Goal: Information Seeking & Learning: Learn about a topic

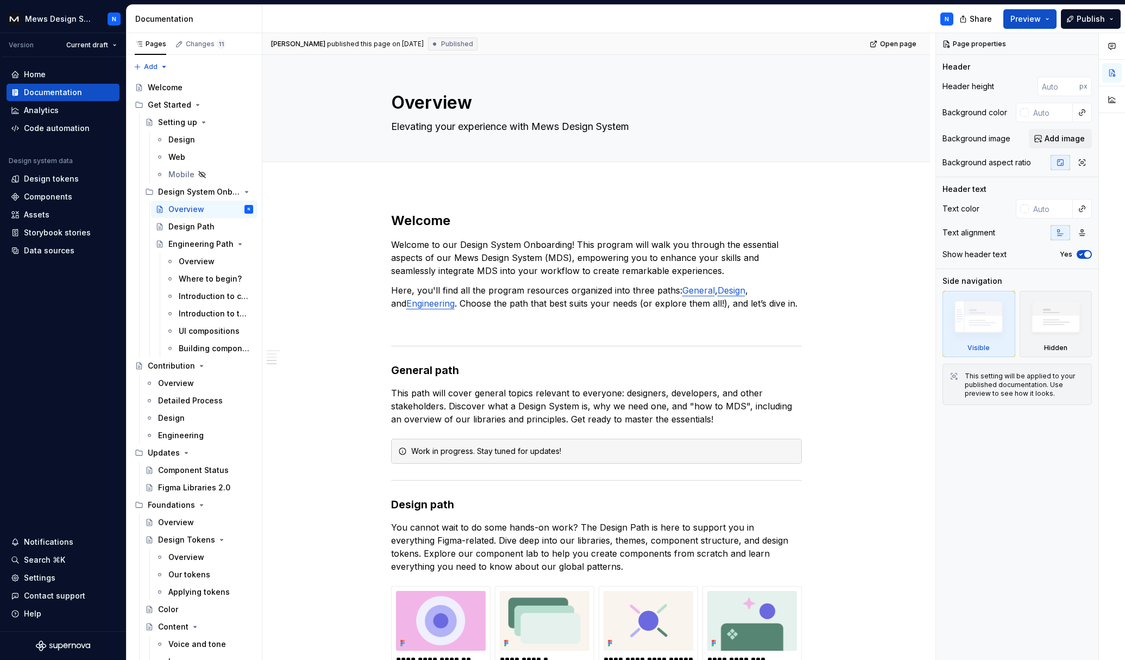
scroll to position [757, 0]
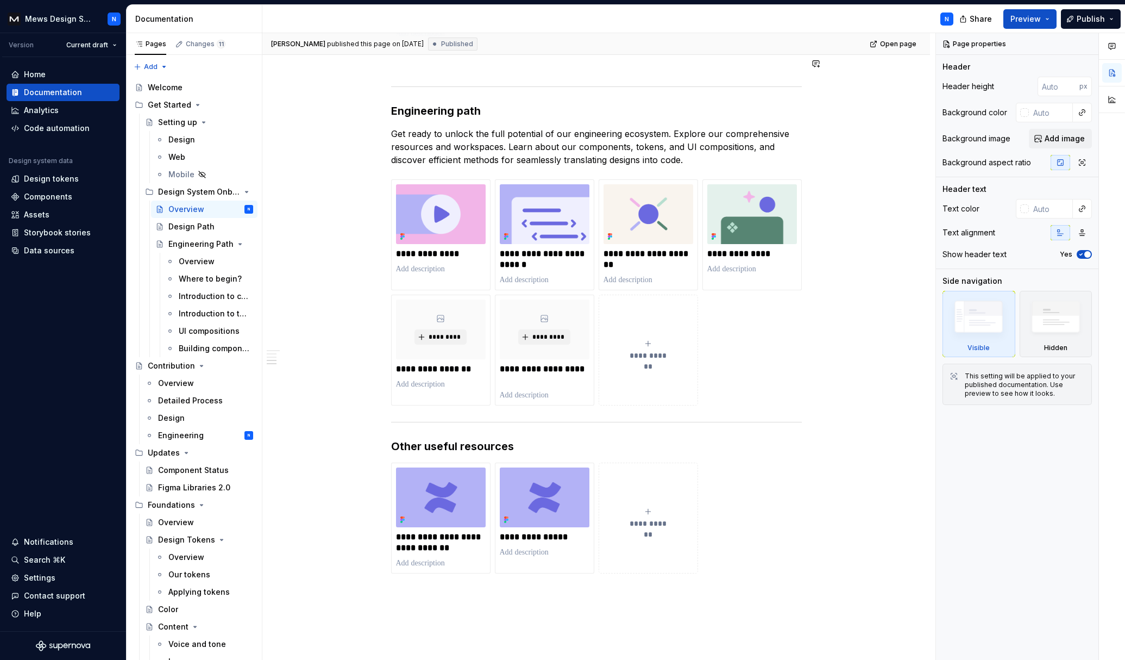
type textarea "*"
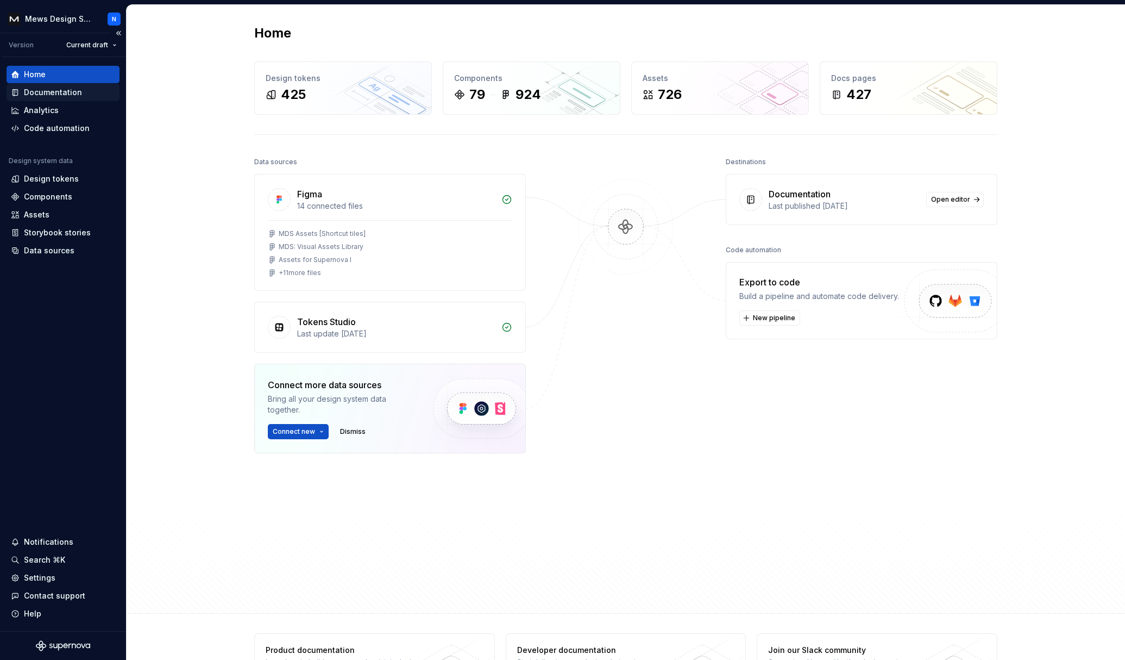
click at [58, 84] on div "Documentation" at bounding box center [63, 92] width 113 height 17
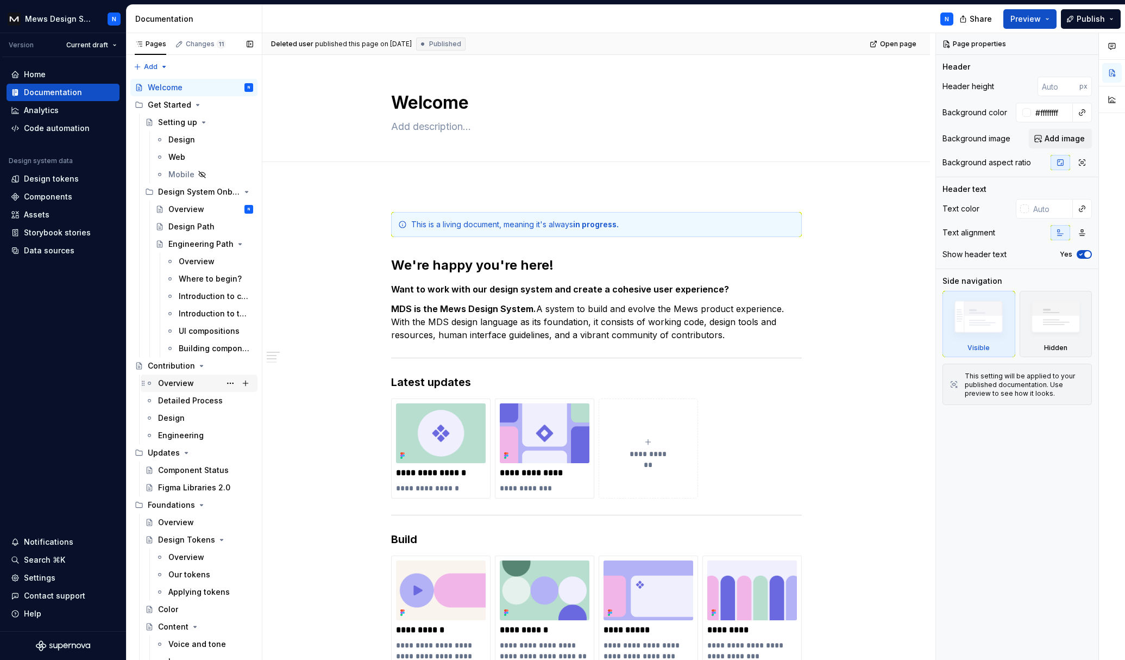
click at [193, 383] on div "Overview" at bounding box center [205, 383] width 95 height 15
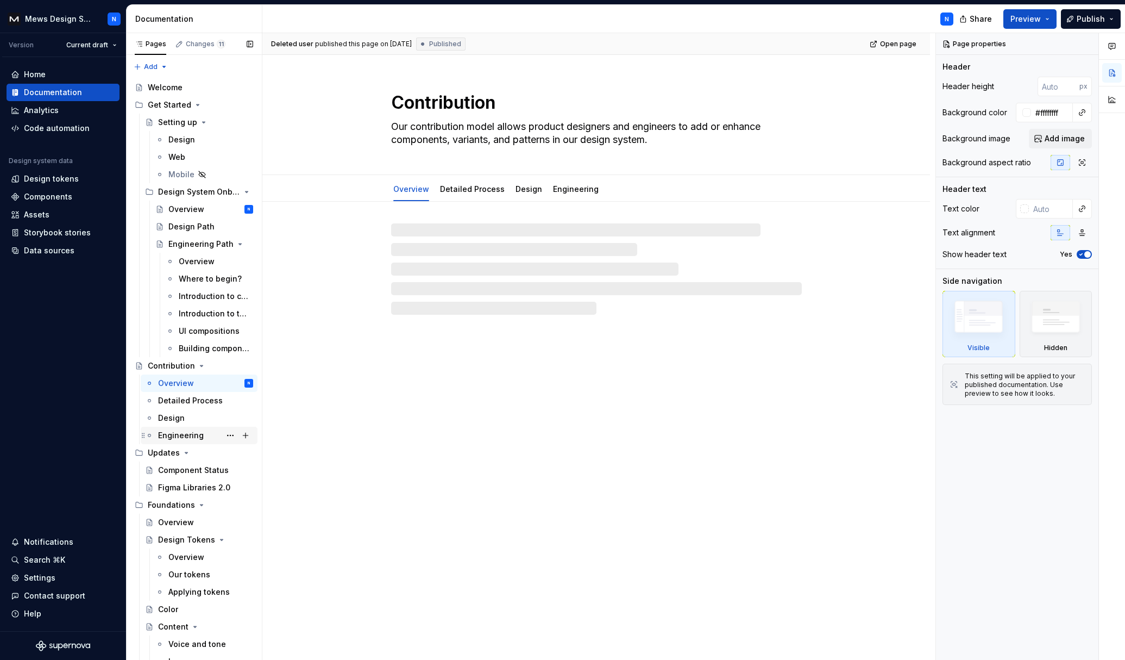
click at [191, 430] on div "Engineering" at bounding box center [181, 435] width 46 height 11
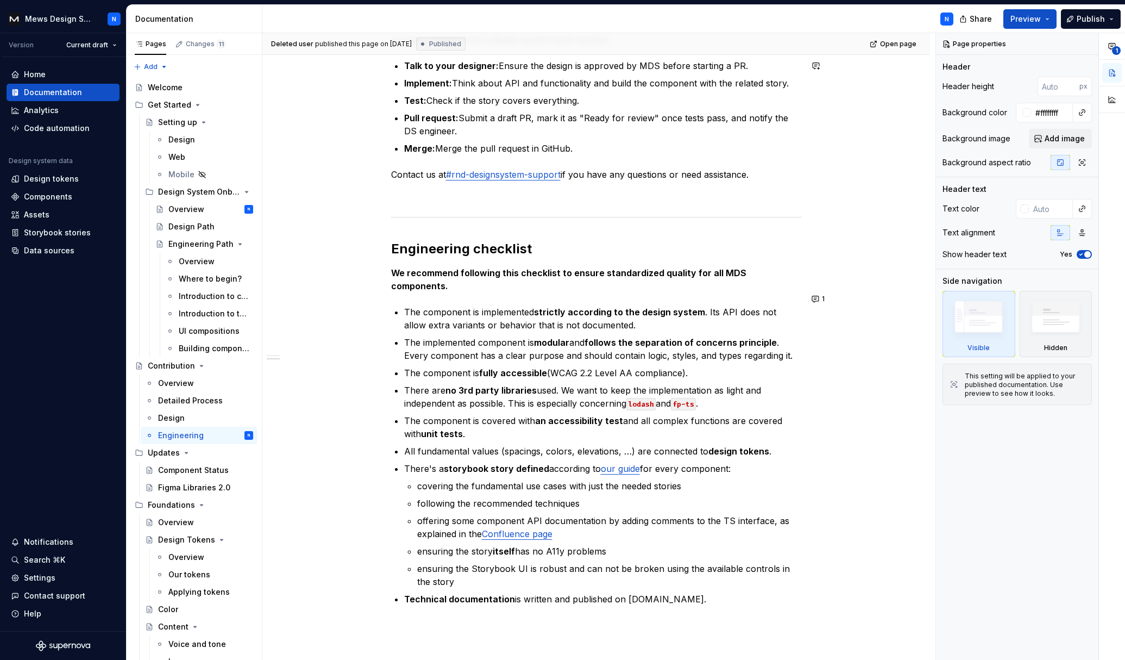
scroll to position [251, 0]
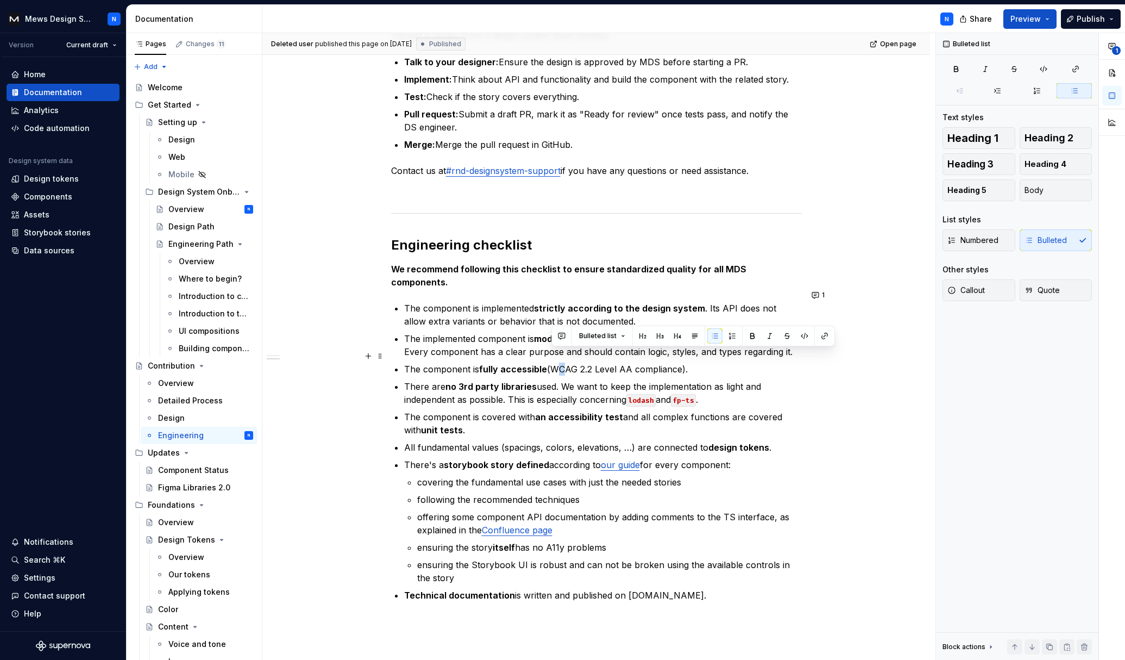
drag, startPoint x: 552, startPoint y: 354, endPoint x: 561, endPoint y: 356, distance: 9.0
click at [562, 362] on p "The component is fully accessible (WCAG 2.2 Level AA compliance)." at bounding box center [603, 368] width 398 height 13
click at [590, 383] on p "There are no 3rd party libraries used. We want to keep the implementation as li…" at bounding box center [603, 393] width 398 height 26
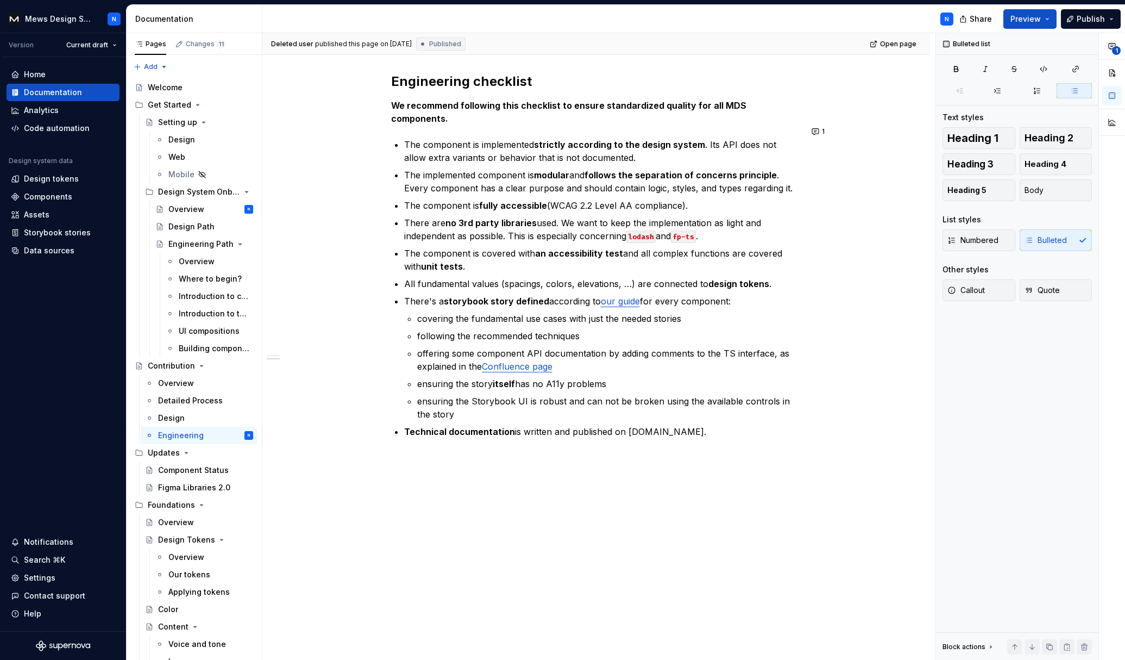
scroll to position [416, 0]
drag, startPoint x: 418, startPoint y: 371, endPoint x: 610, endPoint y: 372, distance: 191.3
click at [610, 376] on p "ensuring the story itself has no A11y problems" at bounding box center [609, 382] width 385 height 13
click at [698, 423] on p "Technical documentation is written and published on mews.design." at bounding box center [603, 429] width 398 height 13
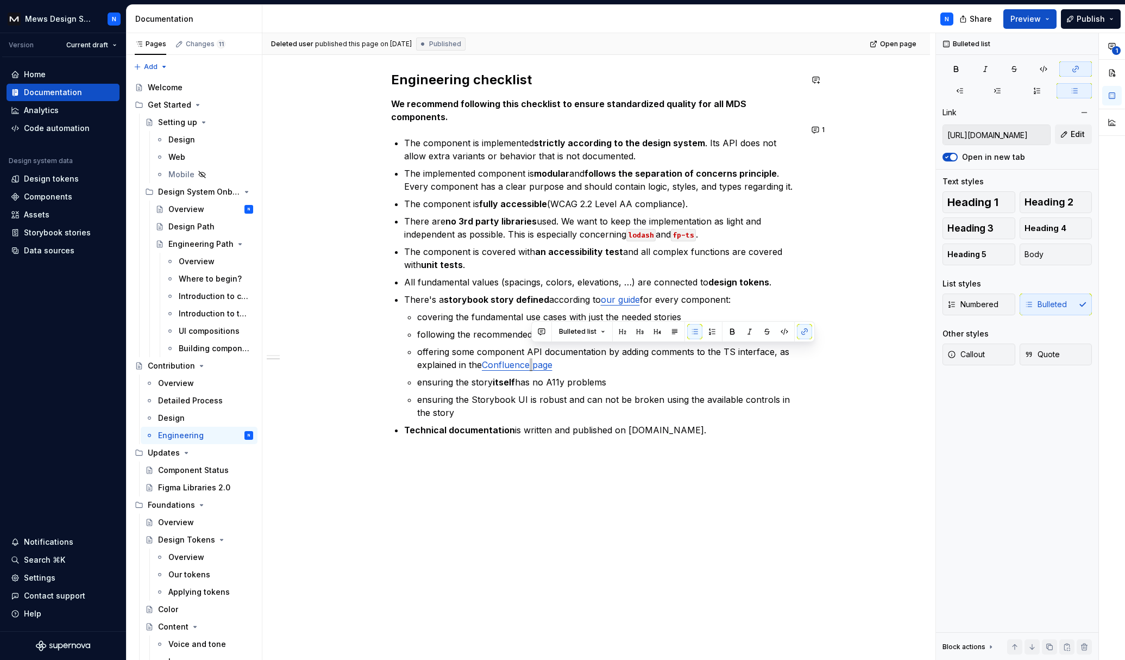
type textarea "*"
